Goal: Check status

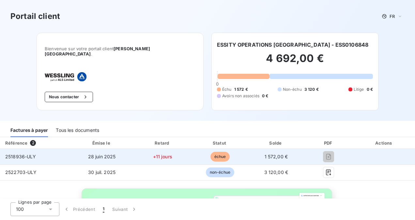
click at [62, 153] on td "2518936-ULY" at bounding box center [35, 157] width 70 height 16
click at [218, 152] on span "échue" at bounding box center [220, 157] width 20 height 10
click at [109, 154] on span "28 juin 2025" at bounding box center [102, 157] width 28 height 6
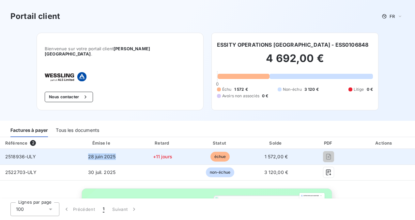
drag, startPoint x: 109, startPoint y: 150, endPoint x: 115, endPoint y: 149, distance: 5.6
click at [115, 149] on td "28 juin 2025" at bounding box center [101, 157] width 63 height 16
drag, startPoint x: 3, startPoint y: 149, endPoint x: 37, endPoint y: 149, distance: 33.9
click at [37, 149] on td "2518936-ULY" at bounding box center [35, 157] width 70 height 16
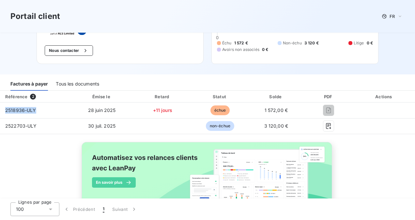
scroll to position [31, 0]
